Goal: Information Seeking & Learning: Learn about a topic

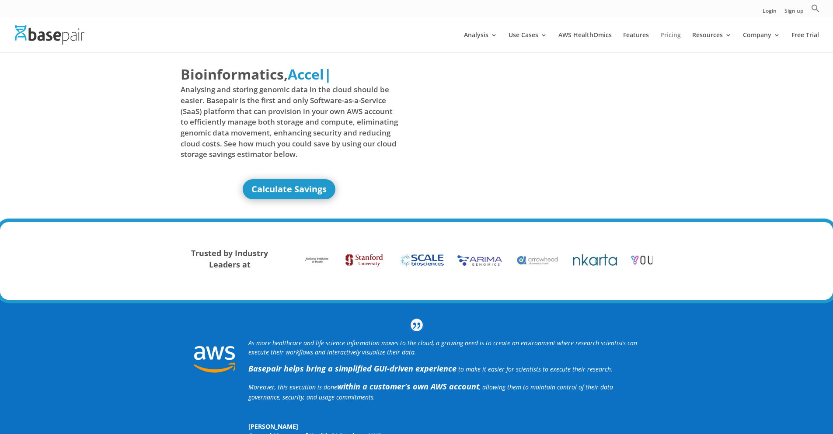
click at [675, 37] on link "Pricing" at bounding box center [670, 42] width 21 height 21
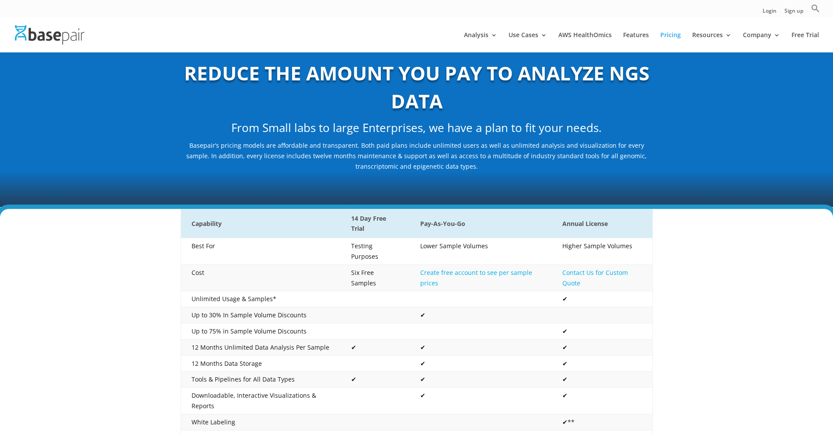
scroll to position [44, 0]
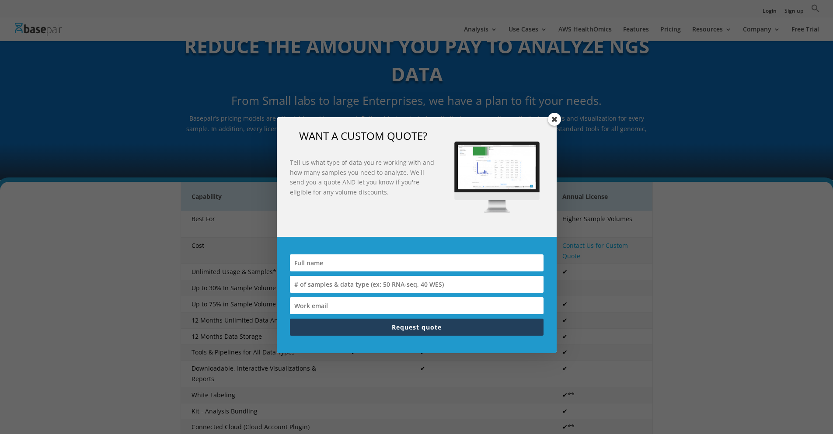
click at [552, 118] on span at bounding box center [554, 119] width 13 height 13
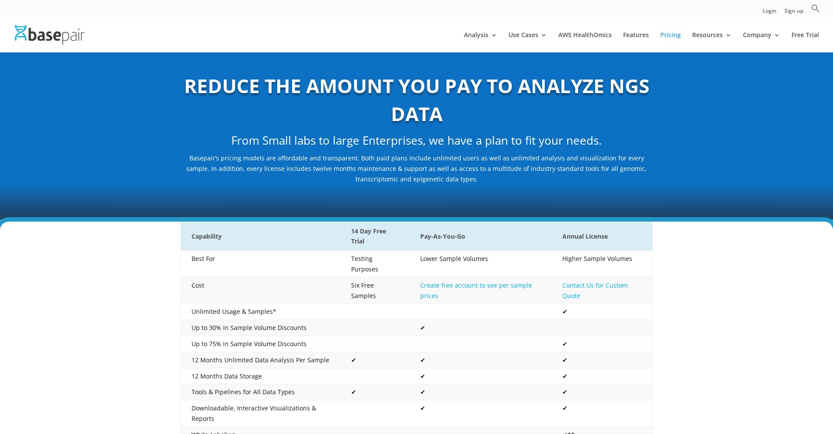
scroll to position [0, 0]
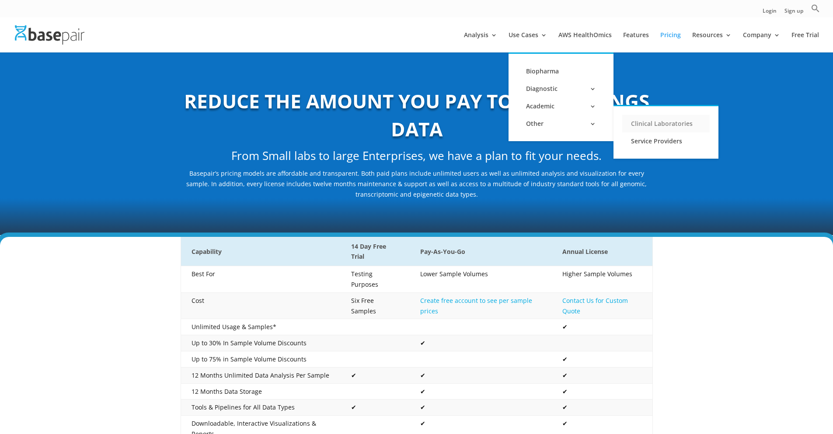
click at [673, 122] on link "Clinical Laboratories" at bounding box center [665, 123] width 87 height 17
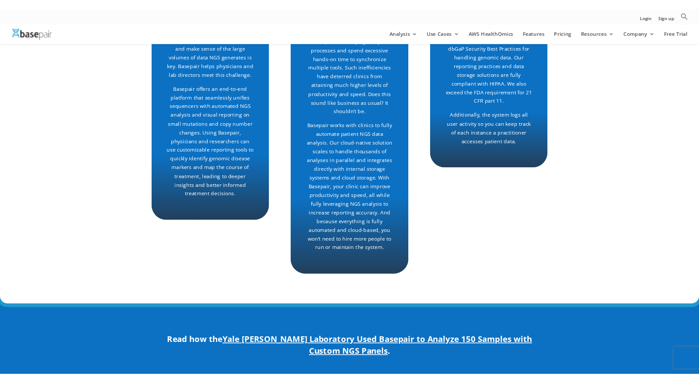
scroll to position [262, 0]
